Goal: Information Seeking & Learning: Learn about a topic

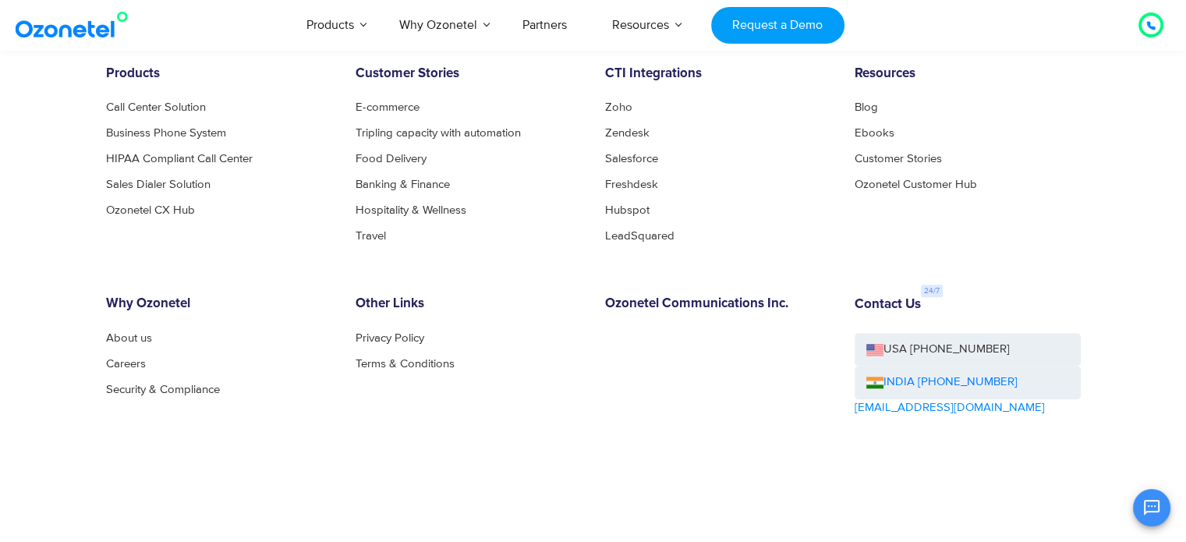
scroll to position [1687, 0]
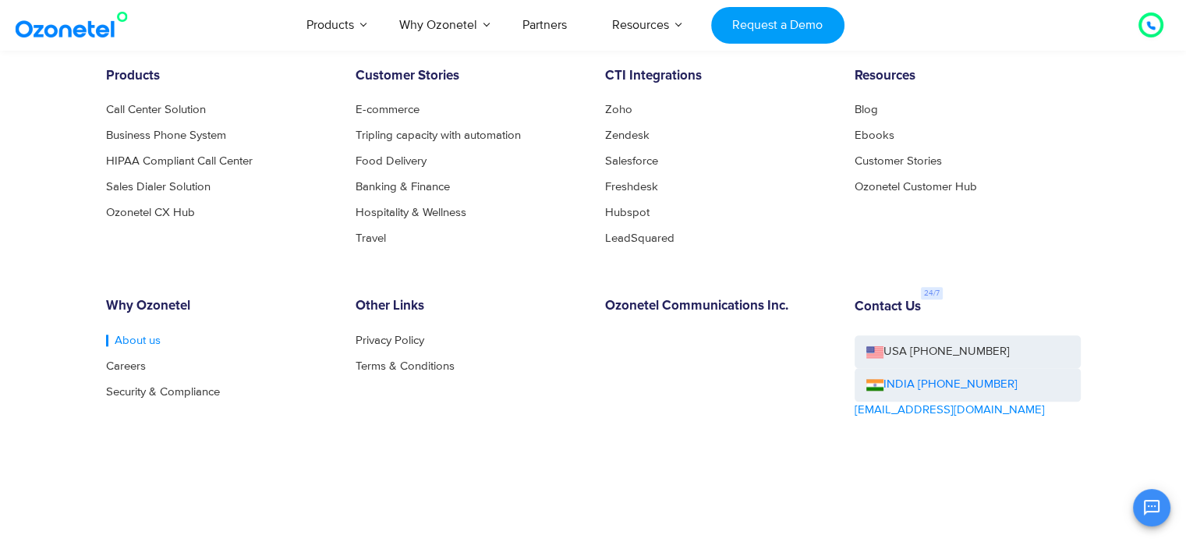
click at [133, 342] on link "About us" at bounding box center [133, 341] width 55 height 12
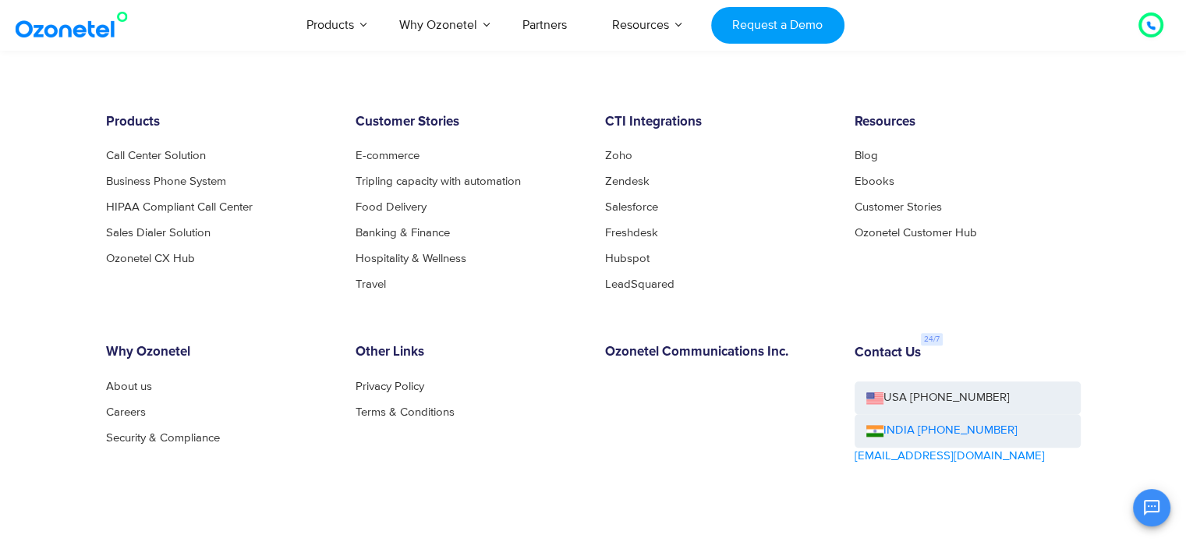
scroll to position [1778, 0]
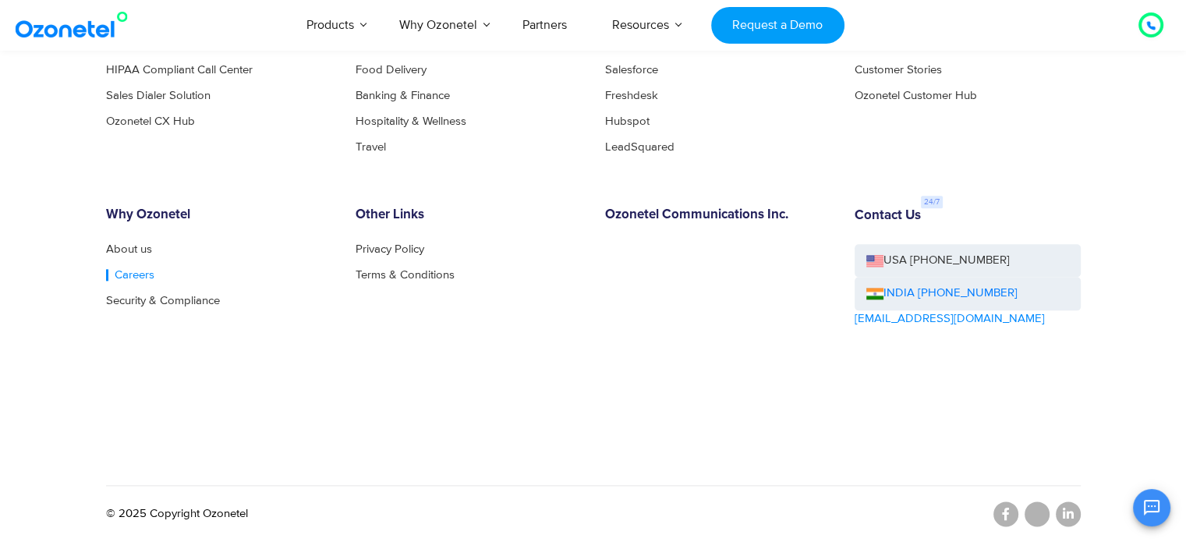
click at [127, 274] on link "Careers" at bounding box center [130, 275] width 48 height 12
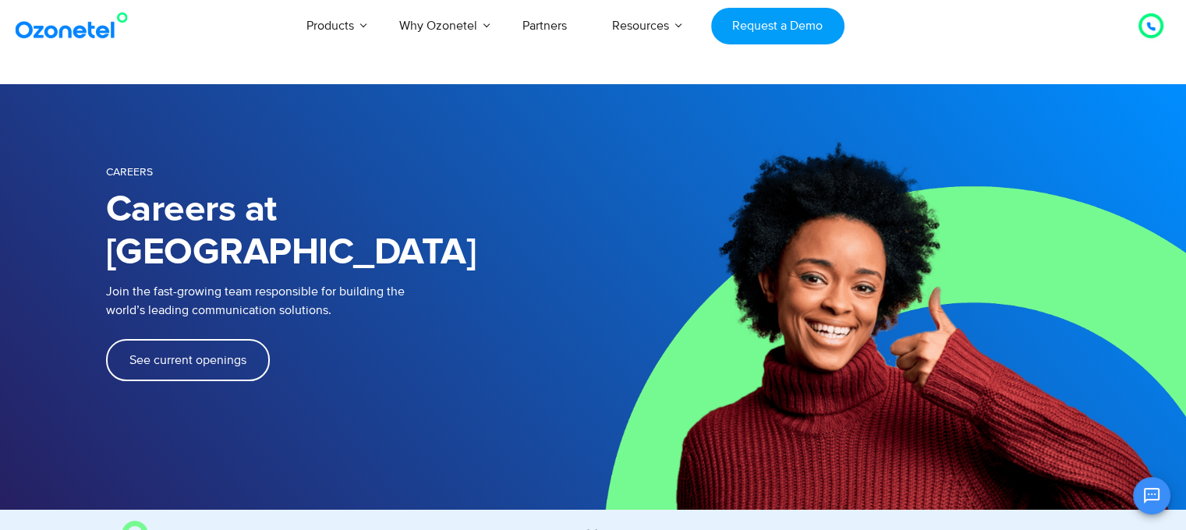
click at [181, 354] on span "See current openings" at bounding box center [187, 360] width 117 height 12
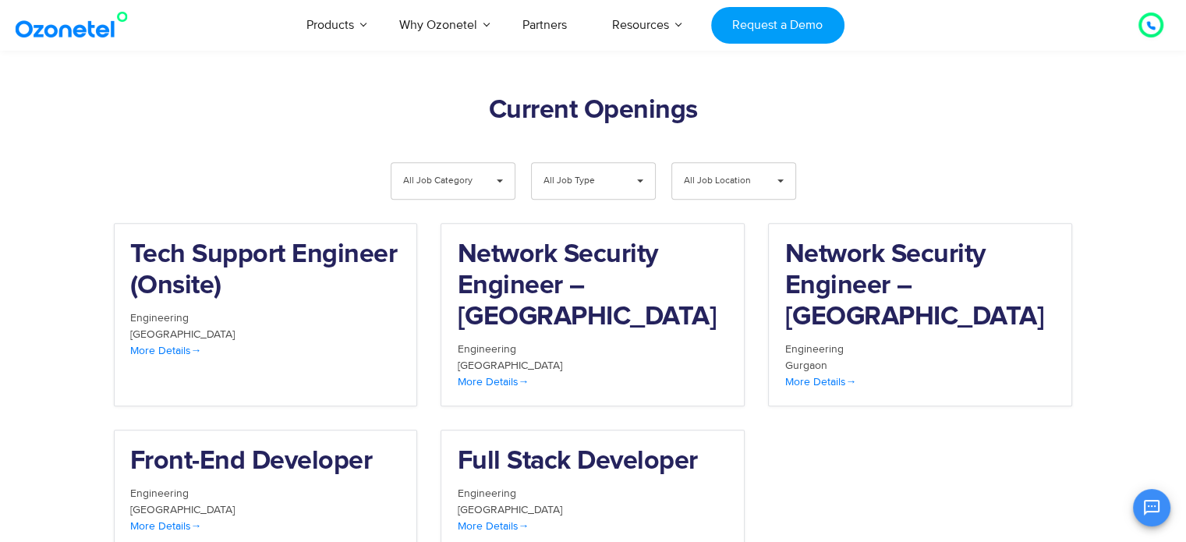
scroll to position [1565, 0]
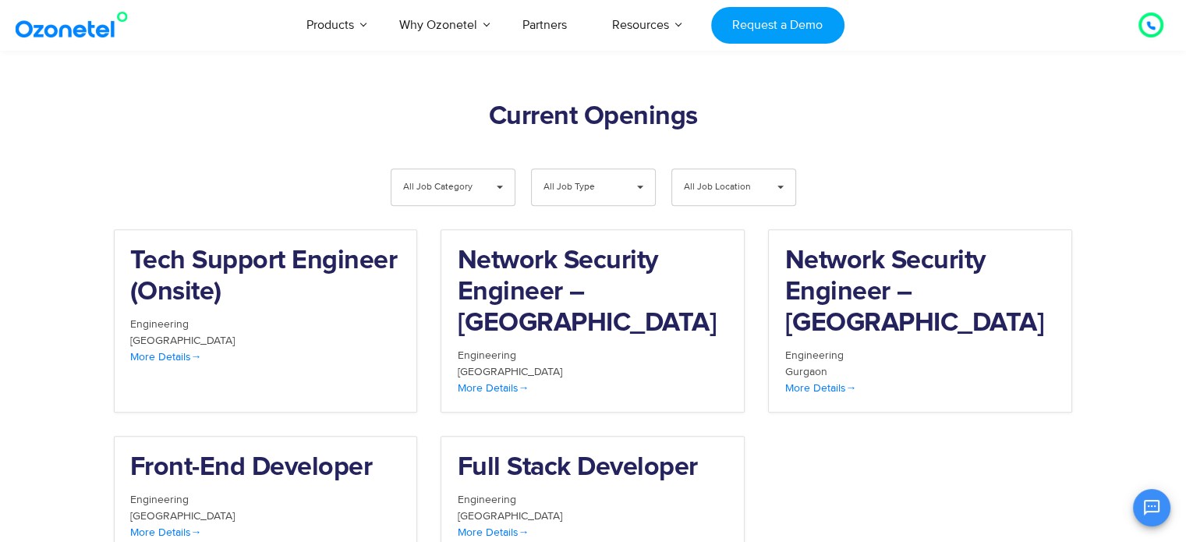
click at [431, 169] on span "All Job Category" at bounding box center [440, 187] width 74 height 36
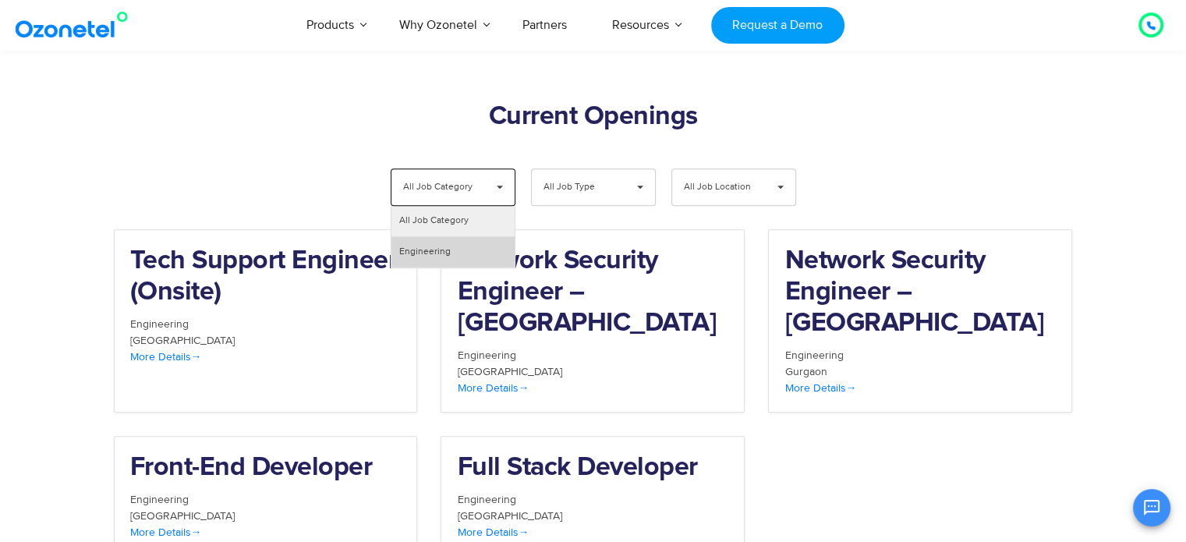
click at [432, 236] on li "Engineering" at bounding box center [453, 251] width 123 height 31
select select "***"
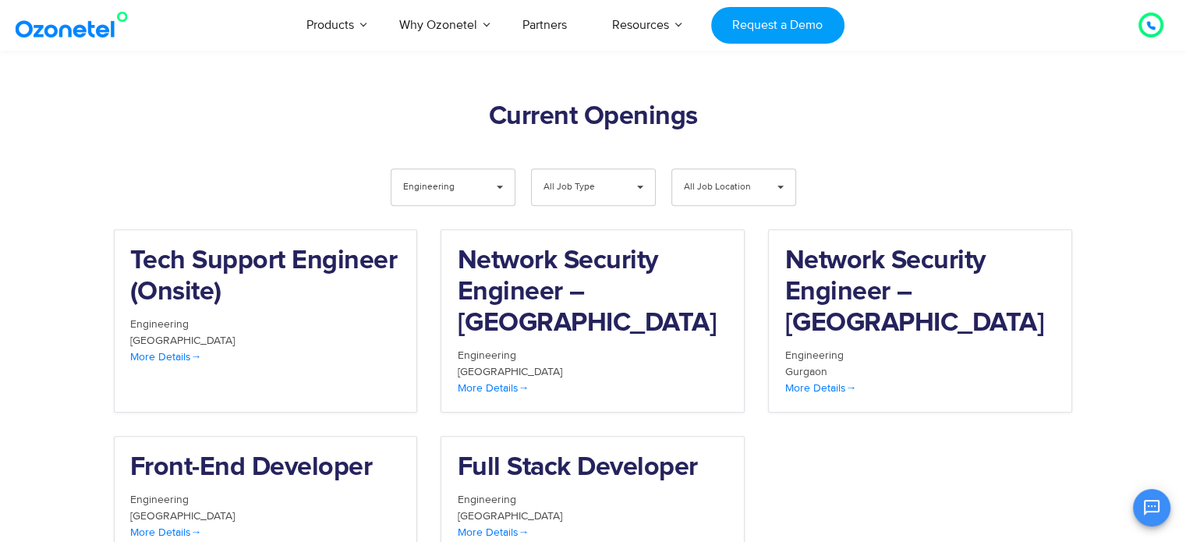
click at [555, 169] on span "All Job Type" at bounding box center [581, 187] width 74 height 36
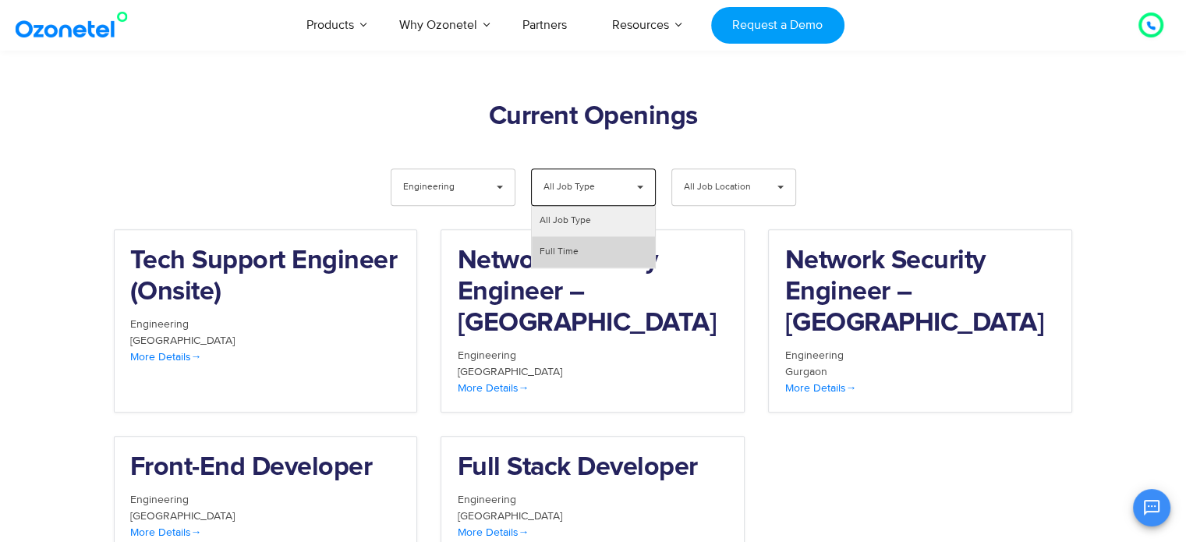
click at [559, 236] on li "Full Time" at bounding box center [593, 251] width 123 height 31
select select "**"
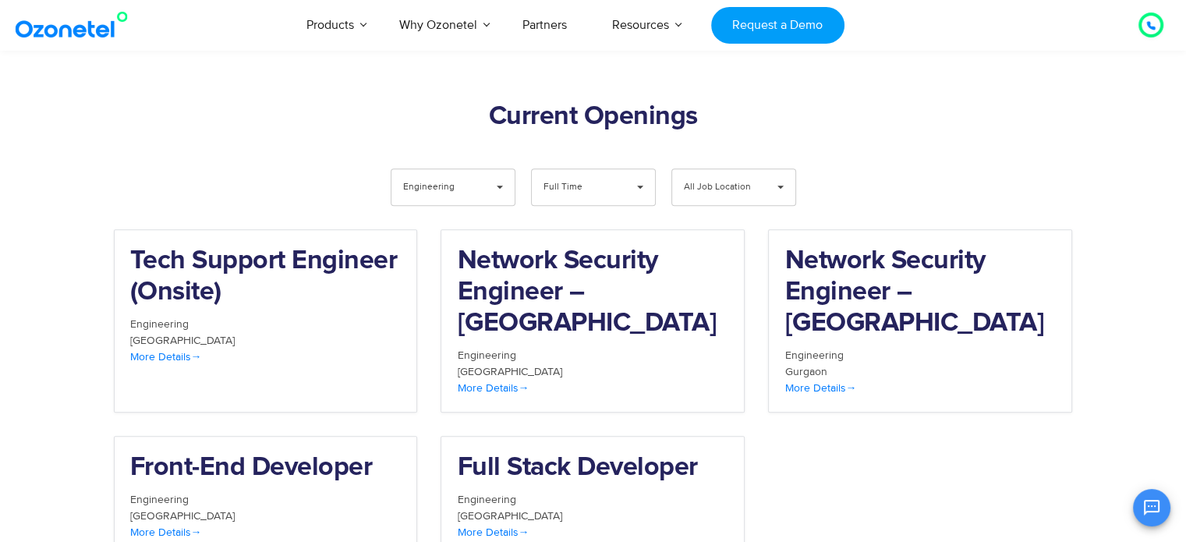
click at [698, 169] on span "All Job Location" at bounding box center [721, 187] width 74 height 36
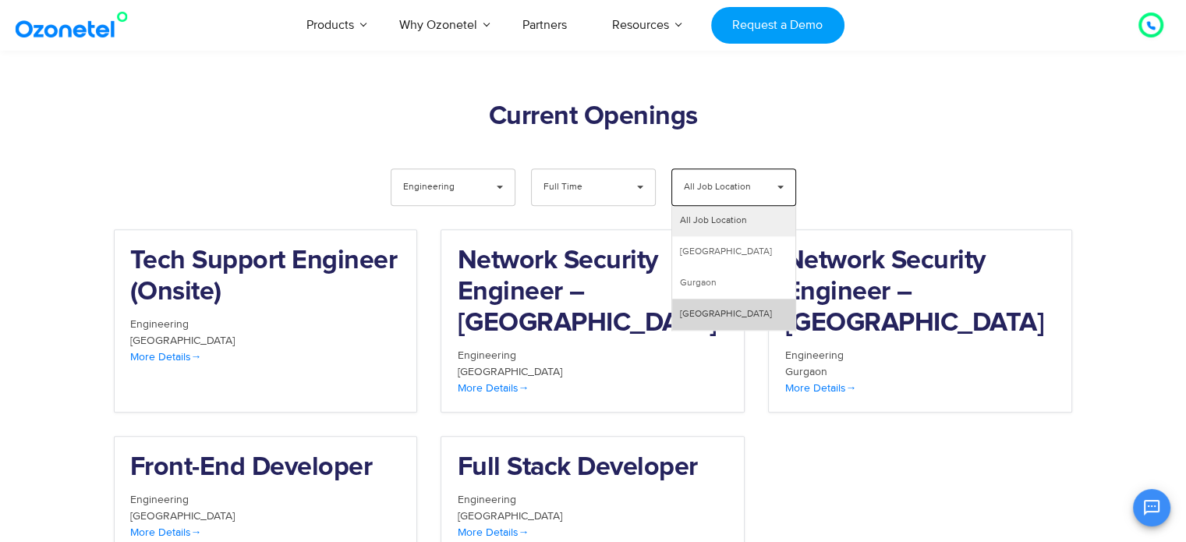
click at [686, 299] on li "Hyderabad" at bounding box center [733, 314] width 123 height 31
select select "**"
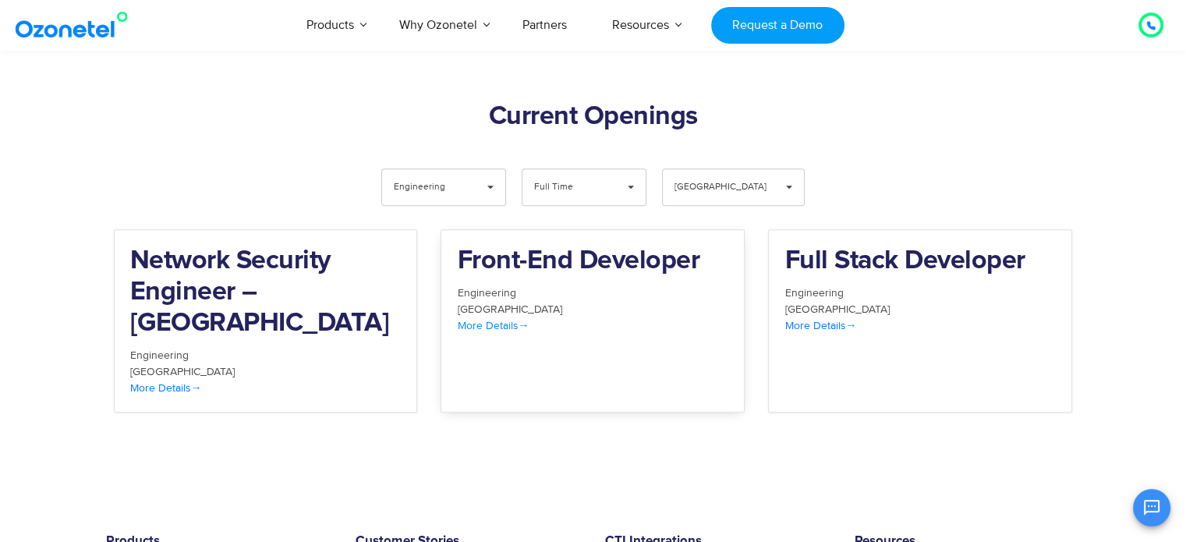
click at [597, 246] on h2 "Front-End Developer" at bounding box center [592, 261] width 271 height 31
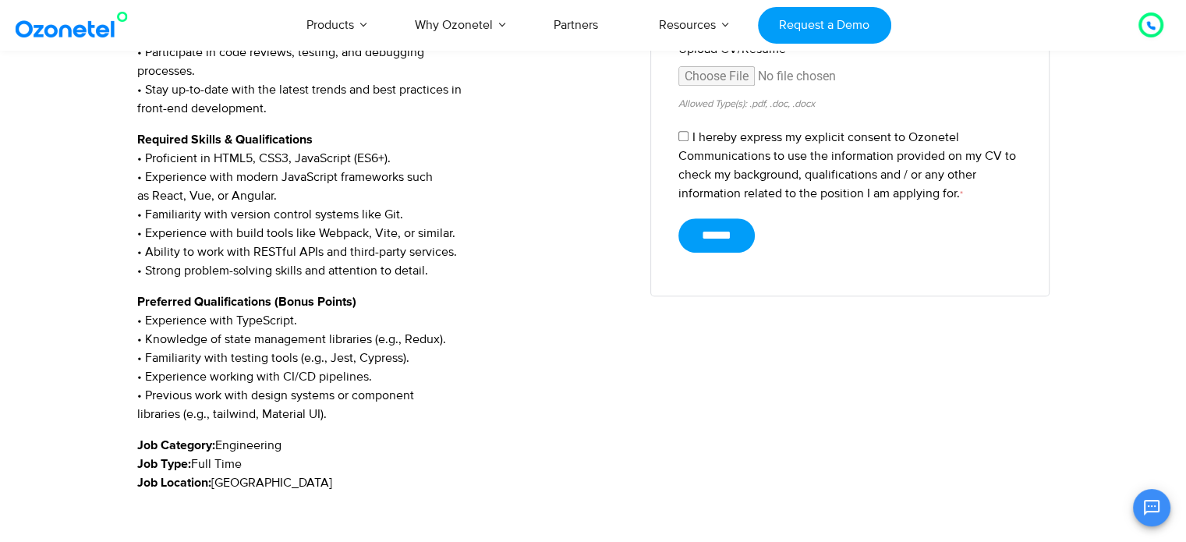
scroll to position [666, 0]
